Goal: Navigation & Orientation: Understand site structure

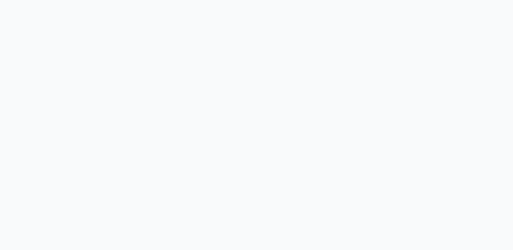
click at [82, 0] on html at bounding box center [256, 0] width 513 height 0
click at [122, 0] on html at bounding box center [256, 0] width 513 height 0
click at [113, 0] on html at bounding box center [256, 0] width 513 height 0
click at [142, 0] on html at bounding box center [256, 0] width 513 height 0
click at [102, 0] on html at bounding box center [256, 0] width 513 height 0
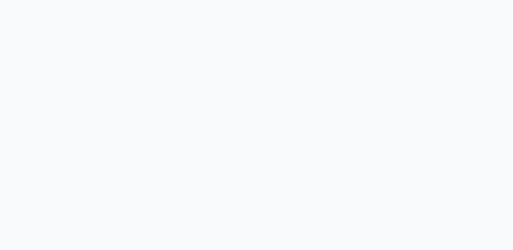
click at [104, 0] on html at bounding box center [256, 0] width 513 height 0
click at [121, 0] on html at bounding box center [256, 0] width 513 height 0
click at [97, 0] on html at bounding box center [256, 0] width 513 height 0
click at [88, 0] on html at bounding box center [256, 0] width 513 height 0
click at [97, 0] on html at bounding box center [256, 0] width 513 height 0
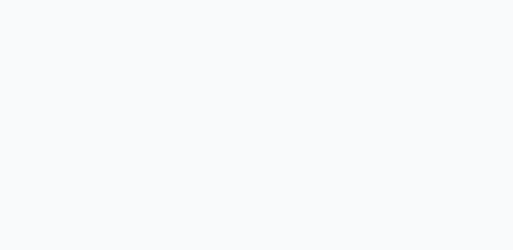
click at [109, 0] on html at bounding box center [256, 0] width 513 height 0
click at [190, 0] on html at bounding box center [256, 0] width 513 height 0
drag, startPoint x: 164, startPoint y: 43, endPoint x: 216, endPoint y: 57, distance: 53.4
click at [216, 0] on html at bounding box center [256, 0] width 513 height 0
click at [91, 0] on html at bounding box center [256, 0] width 513 height 0
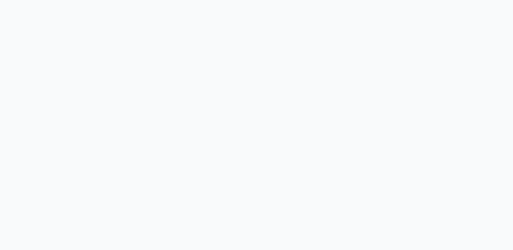
click at [119, 0] on html at bounding box center [256, 0] width 513 height 0
click at [153, 0] on html at bounding box center [256, 0] width 513 height 0
click at [84, 0] on html at bounding box center [256, 0] width 513 height 0
click at [125, 0] on html at bounding box center [256, 0] width 513 height 0
